Goal: Transaction & Acquisition: Purchase product/service

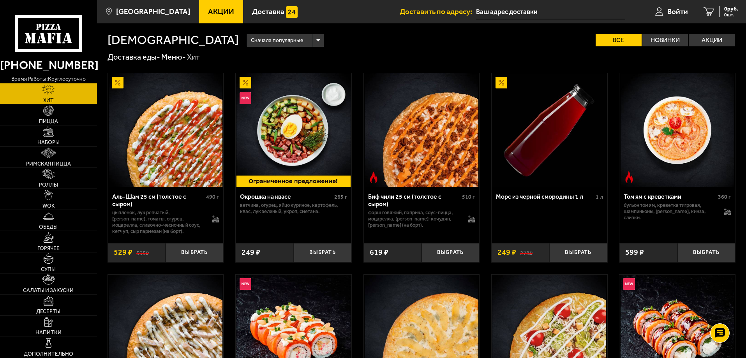
click at [55, 40] on icon at bounding box center [48, 33] width 67 height 37
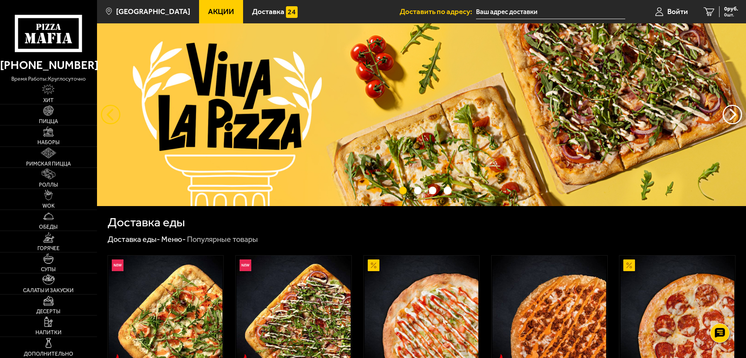
click at [111, 115] on button "следующий" at bounding box center [110, 114] width 19 height 19
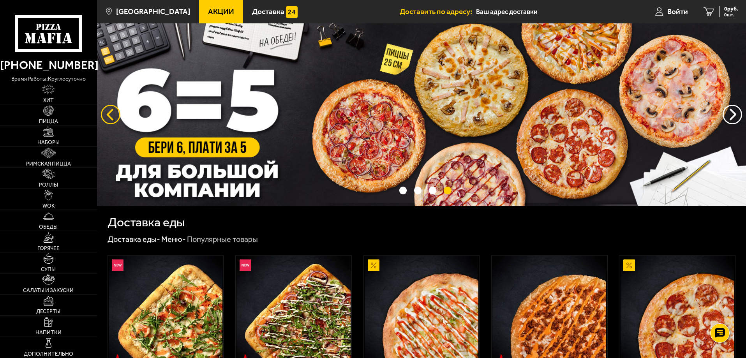
click at [111, 115] on button "следующий" at bounding box center [110, 114] width 19 height 19
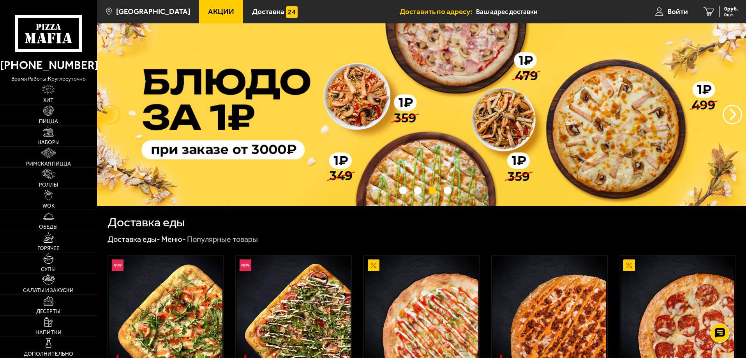
click at [111, 115] on button "следующий" at bounding box center [110, 114] width 19 height 19
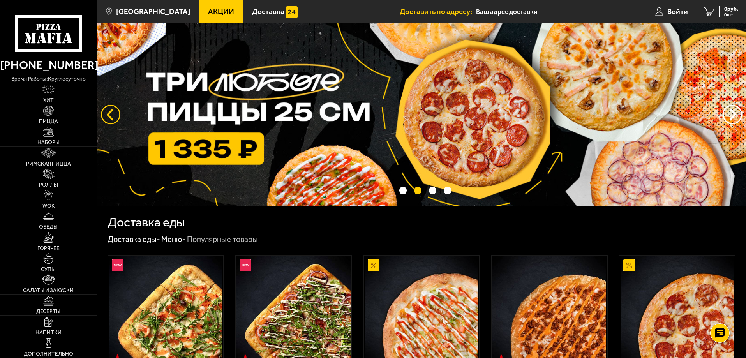
click at [111, 115] on button "следующий" at bounding box center [110, 114] width 19 height 19
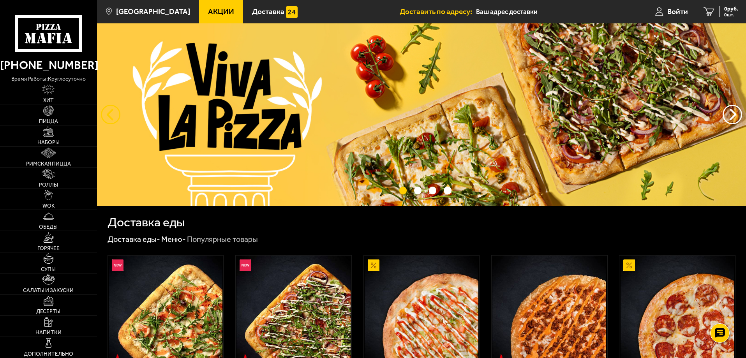
click at [111, 115] on button "следующий" at bounding box center [110, 114] width 19 height 19
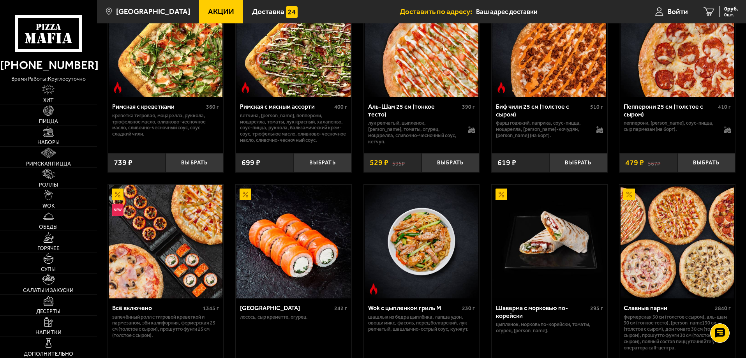
scroll to position [273, 0]
click at [47, 135] on img at bounding box center [48, 132] width 11 height 11
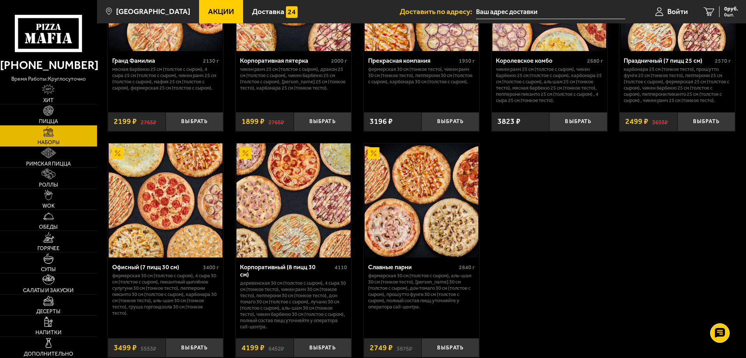
scroll to position [1052, 0]
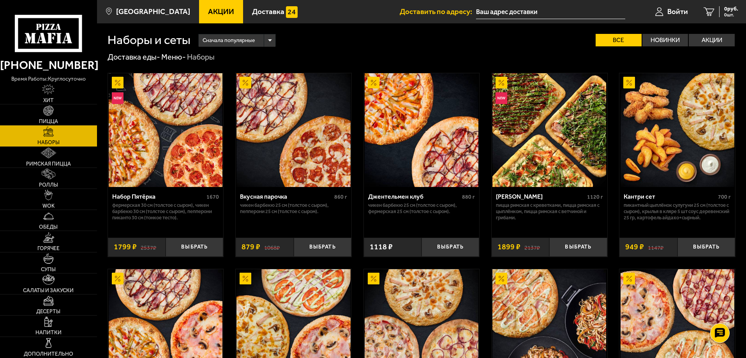
click at [65, 41] on icon at bounding box center [48, 33] width 67 height 37
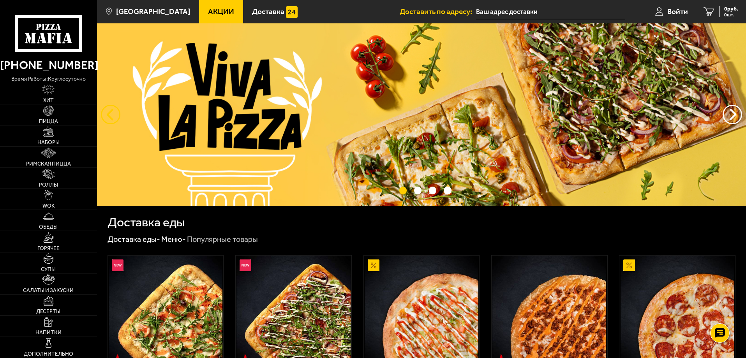
click at [110, 116] on button "следующий" at bounding box center [110, 114] width 19 height 19
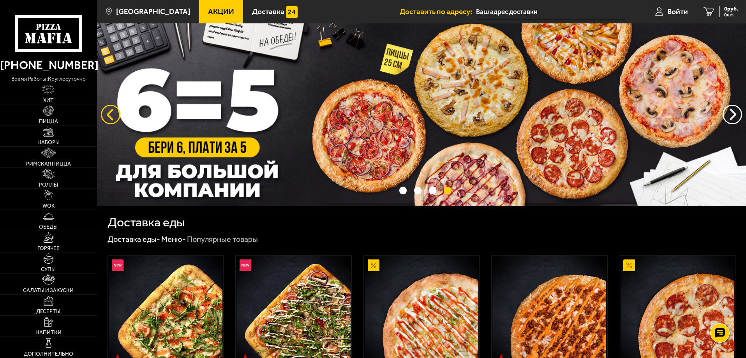
click at [110, 116] on button "следующий" at bounding box center [110, 114] width 19 height 19
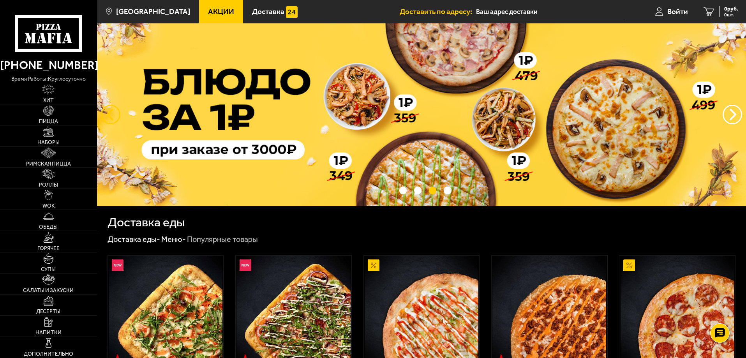
click at [110, 116] on button "следующий" at bounding box center [110, 114] width 19 height 19
